Goal: Task Accomplishment & Management: Manage account settings

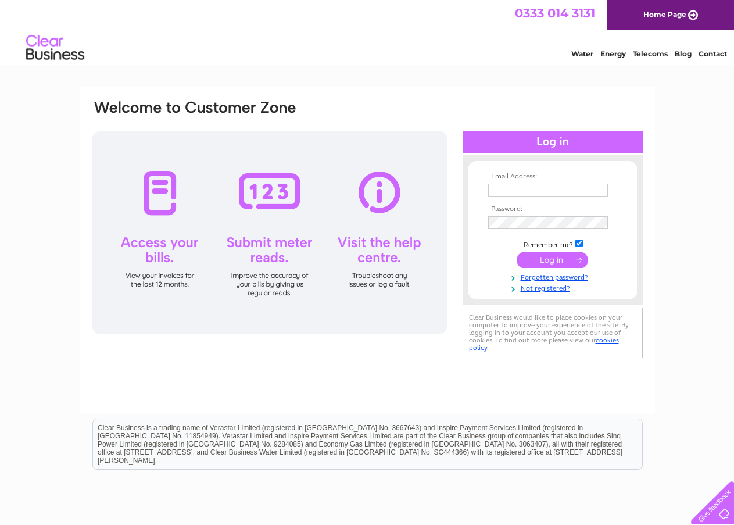
type input "veronica@kitchingroup.com"
click at [556, 259] on input "submit" at bounding box center [553, 260] width 72 height 16
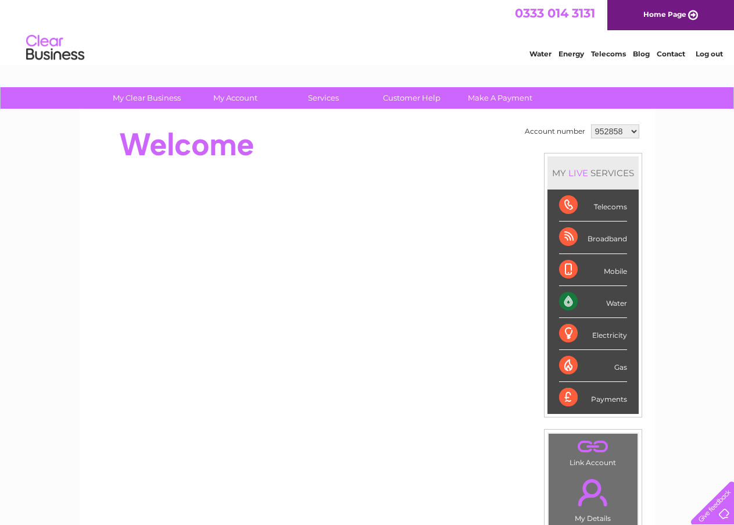
click at [620, 131] on select "952858 954036 954062 954064 957817 970319 974012 980331 987590 1145367" at bounding box center [615, 131] width 48 height 14
select select "987590"
click at [591, 124] on select "952858 954036 954062 954064 957817 970319 974012 980331 987590 1145367" at bounding box center [615, 131] width 48 height 14
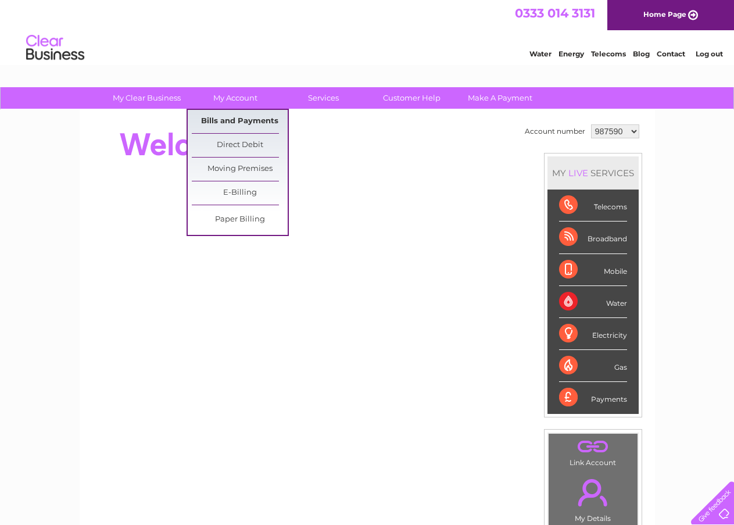
click at [236, 119] on link "Bills and Payments" at bounding box center [240, 121] width 96 height 23
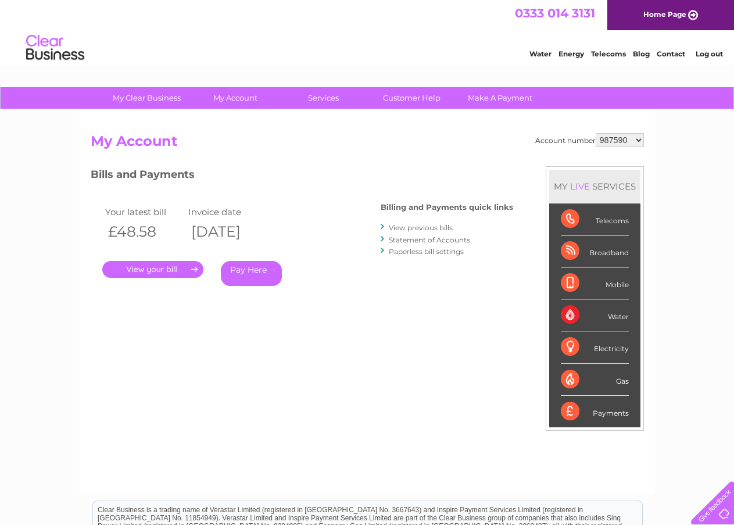
click at [155, 266] on link "." at bounding box center [152, 269] width 101 height 17
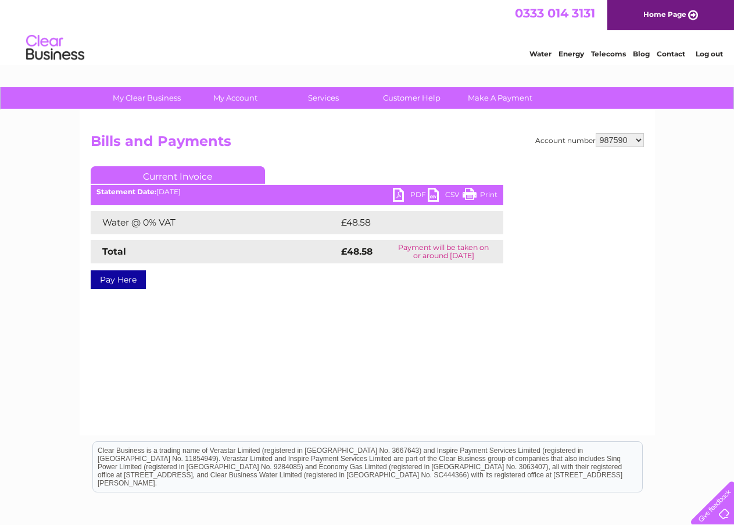
click at [409, 190] on link "PDF" at bounding box center [410, 196] width 35 height 17
click at [705, 52] on link "Log out" at bounding box center [709, 53] width 27 height 9
